Goal: Information Seeking & Learning: Learn about a topic

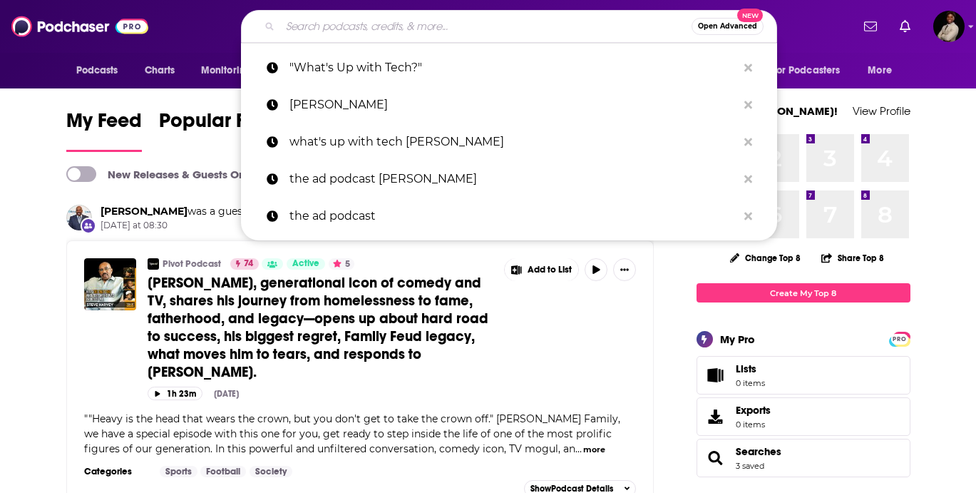
click at [329, 21] on input "Search podcasts, credits, & more..." at bounding box center [485, 26] width 411 height 23
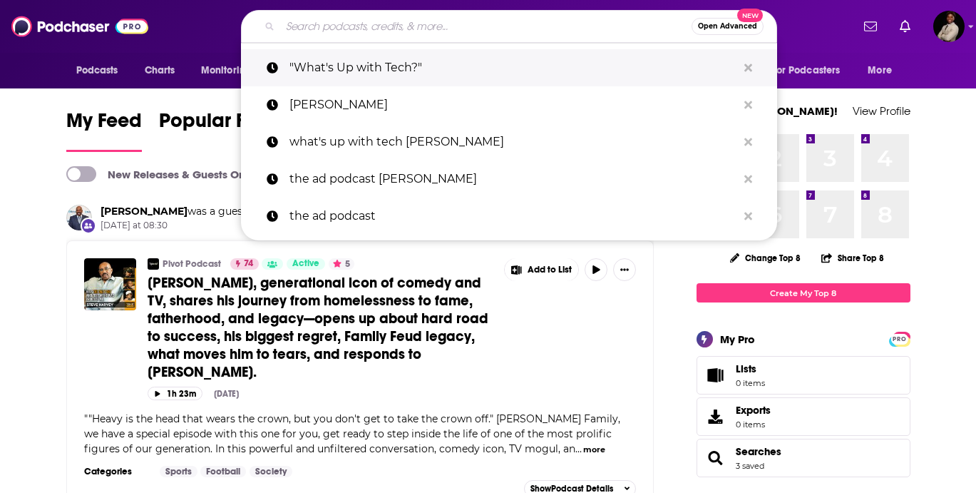
click at [345, 69] on p ""What's Up with Tech?"" at bounding box center [513, 67] width 448 height 37
type input ""What's Up with Tech?""
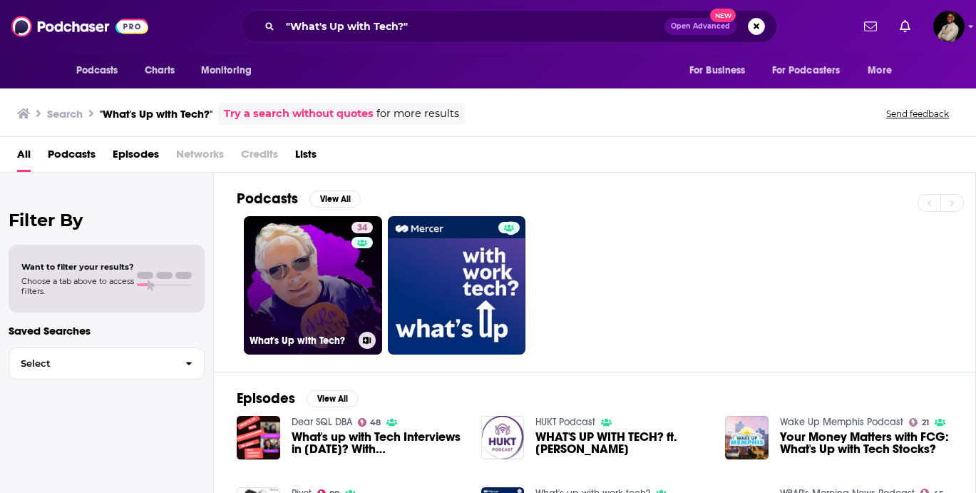
click at [316, 279] on link "34 What's Up with Tech?" at bounding box center [313, 285] width 138 height 138
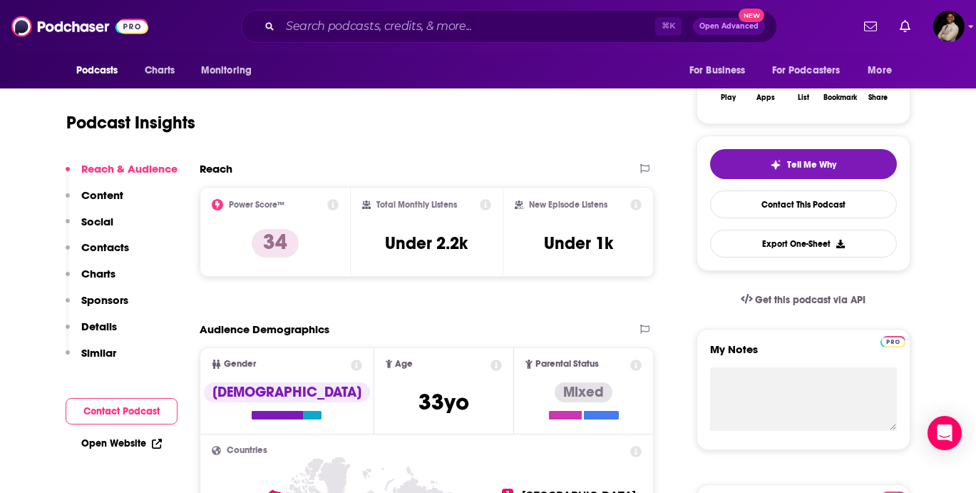
scroll to position [252, 0]
